Goal: Task Accomplishment & Management: Manage account settings

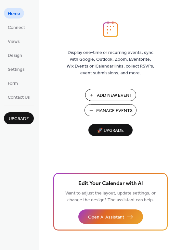
click at [107, 110] on span "Manage Events" at bounding box center [114, 111] width 36 height 7
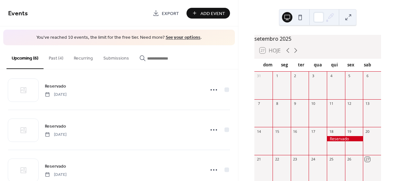
scroll to position [3, 0]
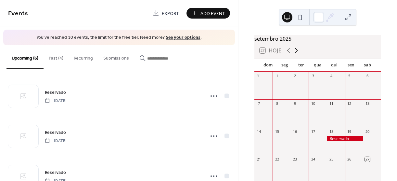
click at [297, 54] on icon at bounding box center [296, 50] width 8 height 8
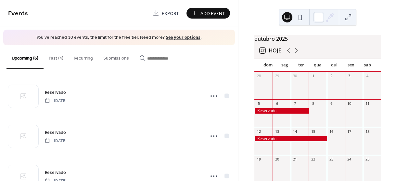
click at [330, 89] on div at bounding box center [336, 88] width 18 height 17
click at [385, 86] on div "outubro 2025 27 Hoje dom seg ter qua qui sex sab 28 29 30 1 2 3 4 5 6 7 8 9 10 …" at bounding box center [318, 90] width 159 height 181
click at [368, 91] on div at bounding box center [372, 88] width 18 height 17
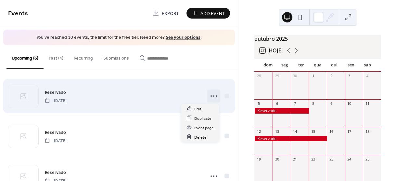
click at [210, 94] on icon at bounding box center [214, 96] width 10 height 10
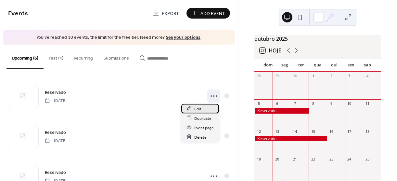
click at [197, 108] on span "Edit" at bounding box center [197, 108] width 7 height 7
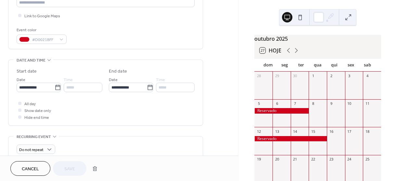
scroll to position [162, 0]
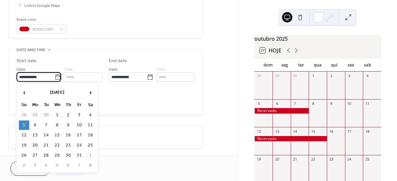
click at [35, 75] on input "**********" at bounding box center [36, 76] width 38 height 9
click at [23, 134] on td "12" at bounding box center [24, 134] width 10 height 9
type input "**********"
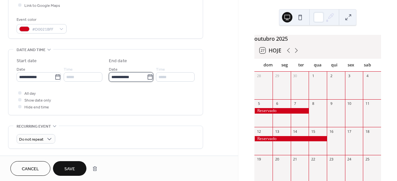
click at [120, 76] on input "**********" at bounding box center [128, 76] width 38 height 9
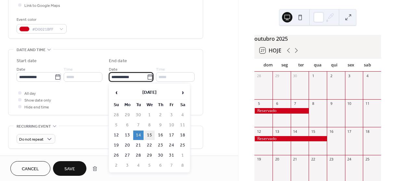
click at [150, 135] on td "15" at bounding box center [149, 134] width 10 height 9
type input "**********"
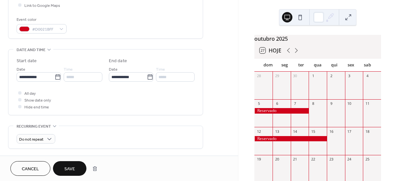
click at [71, 169] on span "Save" at bounding box center [69, 168] width 11 height 7
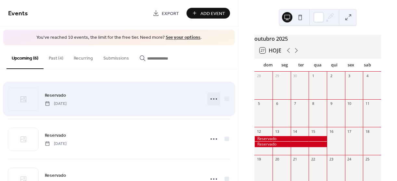
click at [210, 98] on icon at bounding box center [214, 99] width 10 height 10
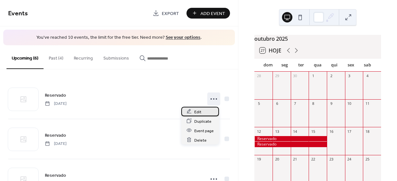
click at [194, 111] on div "Edit" at bounding box center [200, 111] width 38 height 9
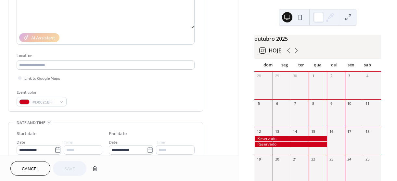
scroll to position [130, 0]
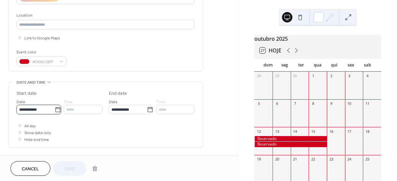
click at [47, 106] on input "**********" at bounding box center [36, 109] width 38 height 9
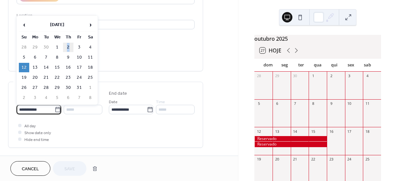
click at [68, 46] on td "2" at bounding box center [68, 47] width 10 height 9
type input "**********"
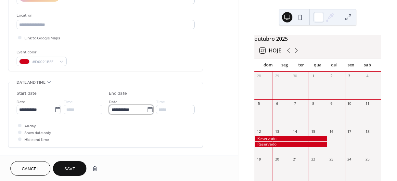
click at [124, 112] on input "**********" at bounding box center [128, 109] width 38 height 9
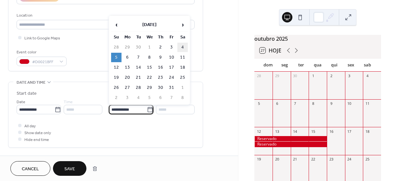
click at [182, 46] on td "4" at bounding box center [182, 47] width 10 height 9
type input "**********"
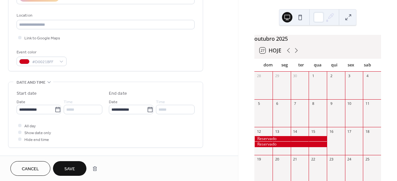
click at [77, 165] on button "Save" at bounding box center [69, 168] width 33 height 15
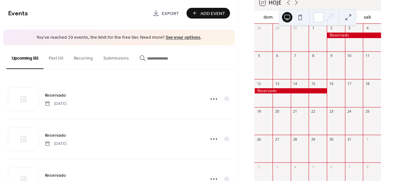
scroll to position [49, 0]
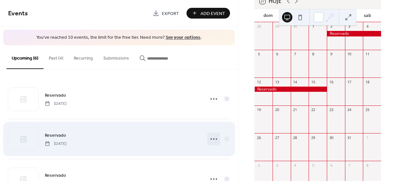
click at [214, 137] on icon at bounding box center [214, 139] width 10 height 10
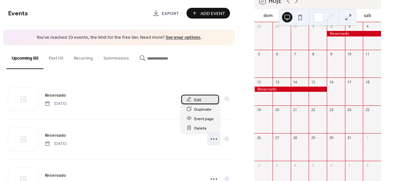
click at [198, 100] on span "Edit" at bounding box center [197, 99] width 7 height 7
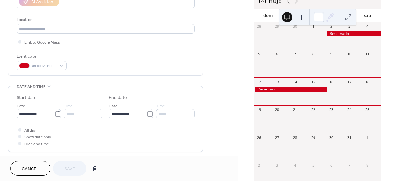
scroll to position [130, 0]
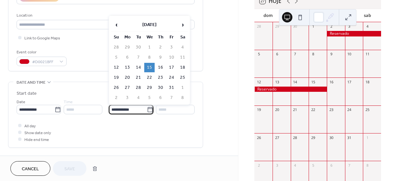
click at [123, 111] on input "**********" at bounding box center [128, 109] width 38 height 9
click at [116, 76] on td "19" at bounding box center [116, 77] width 10 height 9
type input "**********"
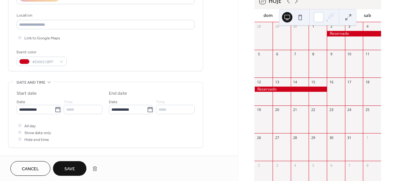
click at [65, 166] on button "Save" at bounding box center [69, 168] width 33 height 15
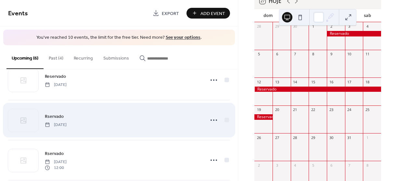
scroll to position [97, 0]
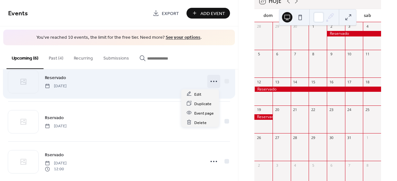
click at [211, 80] on icon at bounding box center [214, 81] width 10 height 10
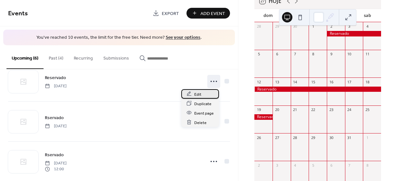
click at [197, 93] on span "Edit" at bounding box center [197, 94] width 7 height 7
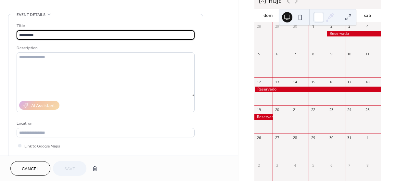
scroll to position [130, 0]
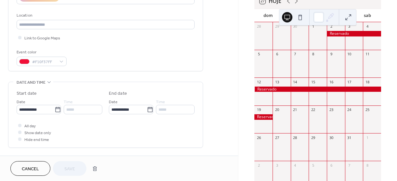
click at [33, 168] on span "Cancel" at bounding box center [30, 168] width 17 height 7
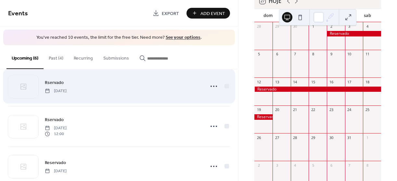
scroll to position [148, 0]
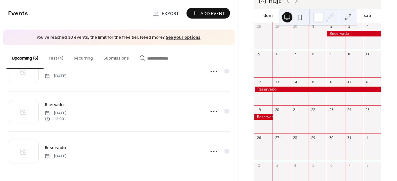
click at [296, 5] on icon at bounding box center [296, 1] width 8 height 8
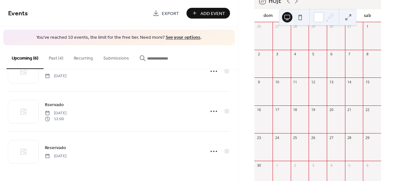
click at [307, 2] on div "27 Hoje" at bounding box center [317, 1] width 127 height 16
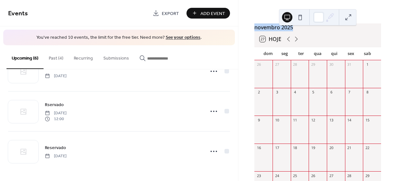
scroll to position [0, 0]
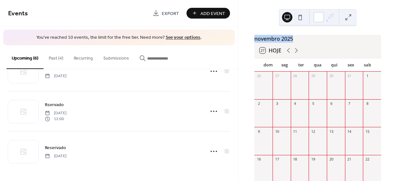
drag, startPoint x: 306, startPoint y: 15, endPoint x: 307, endPoint y: -1, distance: 15.3
click at [307, 0] on html "Events Export Add Event You've reached 10 events, the limit for the free tier. …" at bounding box center [198, 90] width 397 height 181
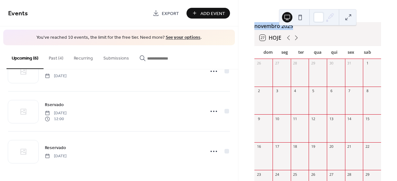
scroll to position [13, 0]
click at [295, 41] on icon at bounding box center [296, 37] width 8 height 8
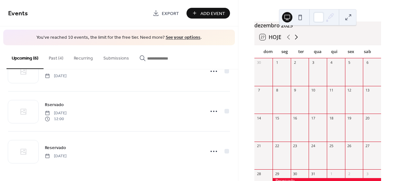
click at [295, 41] on icon at bounding box center [296, 37] width 8 height 8
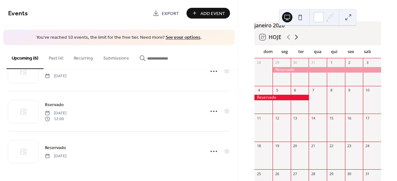
click at [295, 41] on icon at bounding box center [296, 37] width 8 height 8
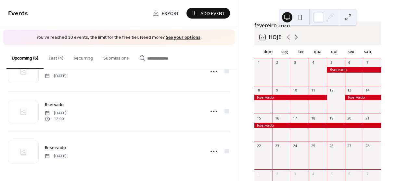
click at [294, 38] on icon at bounding box center [296, 37] width 8 height 8
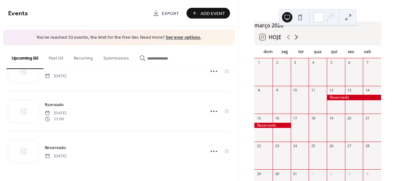
click at [294, 41] on icon at bounding box center [296, 37] width 8 height 8
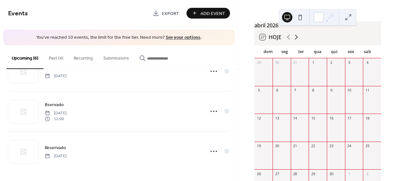
click at [294, 41] on icon at bounding box center [296, 37] width 8 height 8
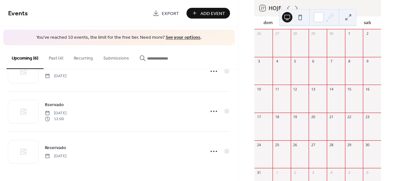
scroll to position [46, 0]
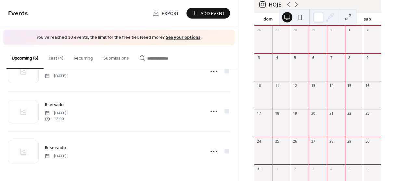
click at [213, 12] on div "Add Event" at bounding box center [209, 13] width 44 height 11
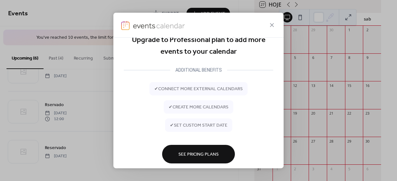
scroll to position [34, 0]
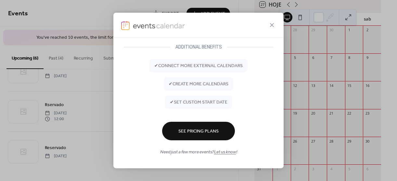
click at [272, 24] on icon at bounding box center [272, 25] width 4 height 4
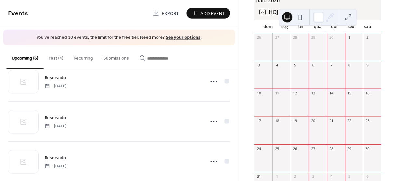
scroll to position [0, 0]
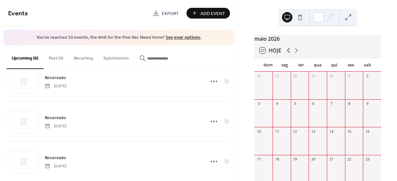
click at [287, 54] on icon at bounding box center [289, 50] width 8 height 8
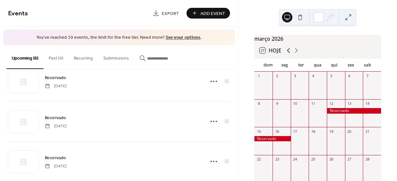
click at [287, 54] on icon at bounding box center [289, 50] width 8 height 8
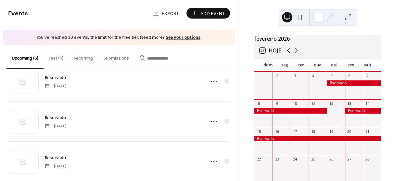
click at [287, 53] on icon at bounding box center [288, 50] width 3 height 5
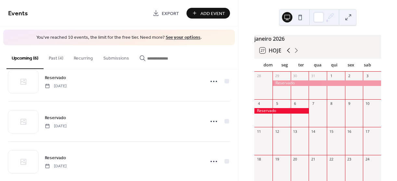
click at [287, 53] on icon at bounding box center [288, 50] width 3 height 5
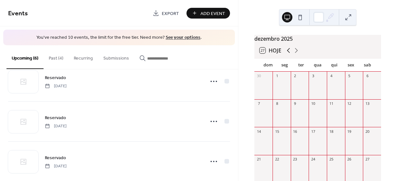
click at [287, 53] on icon at bounding box center [288, 50] width 3 height 5
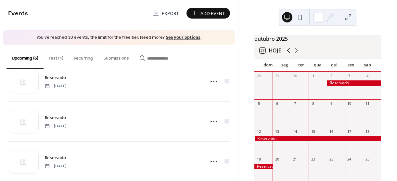
click at [286, 54] on icon at bounding box center [289, 50] width 8 height 8
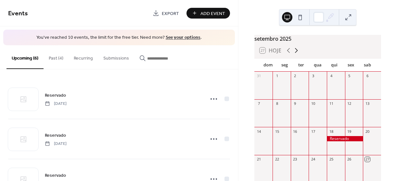
click at [294, 53] on icon at bounding box center [296, 50] width 8 height 8
